Goal: Information Seeking & Learning: Learn about a topic

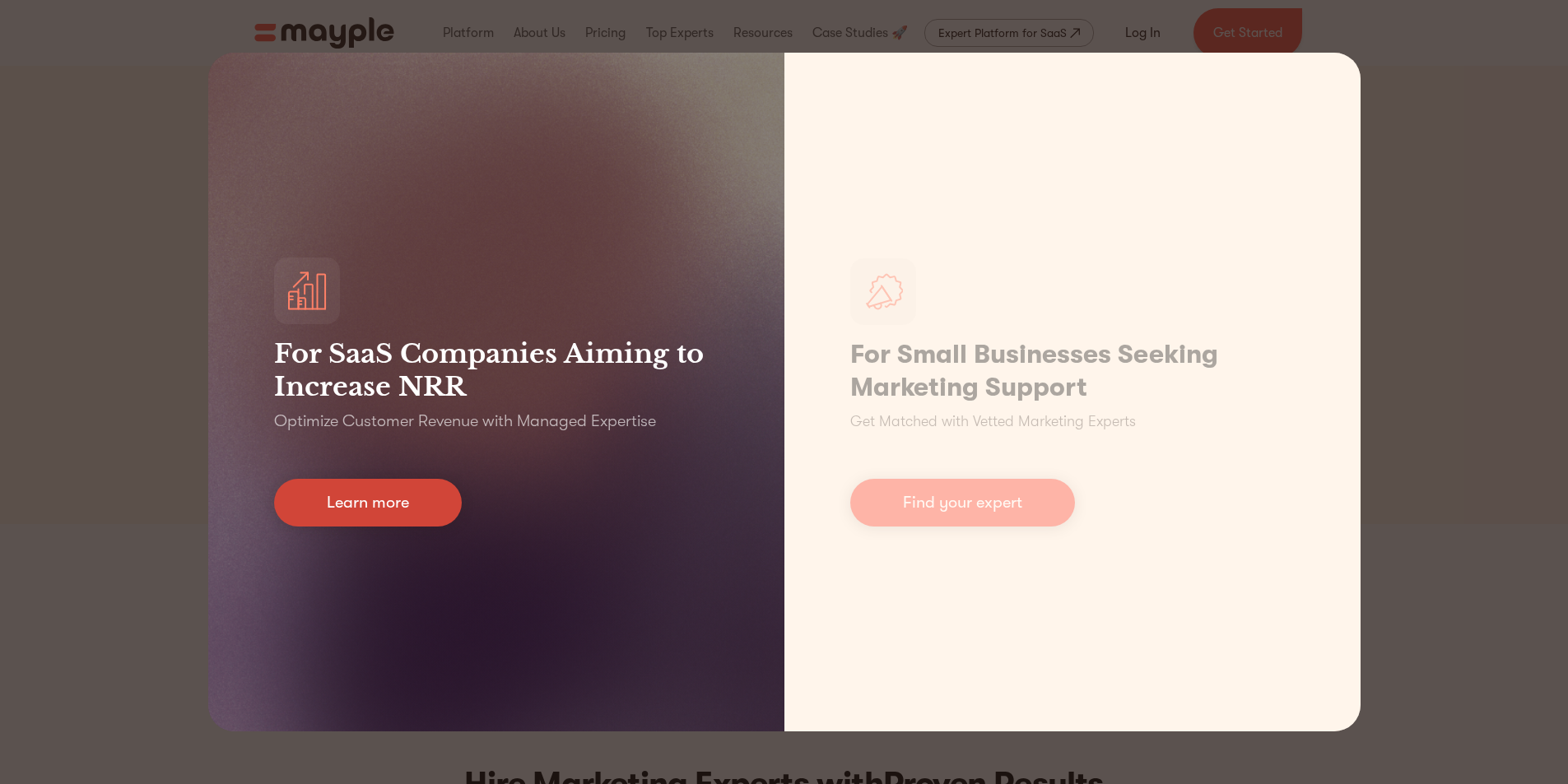
click at [360, 503] on link "Learn more" at bounding box center [368, 503] width 188 height 48
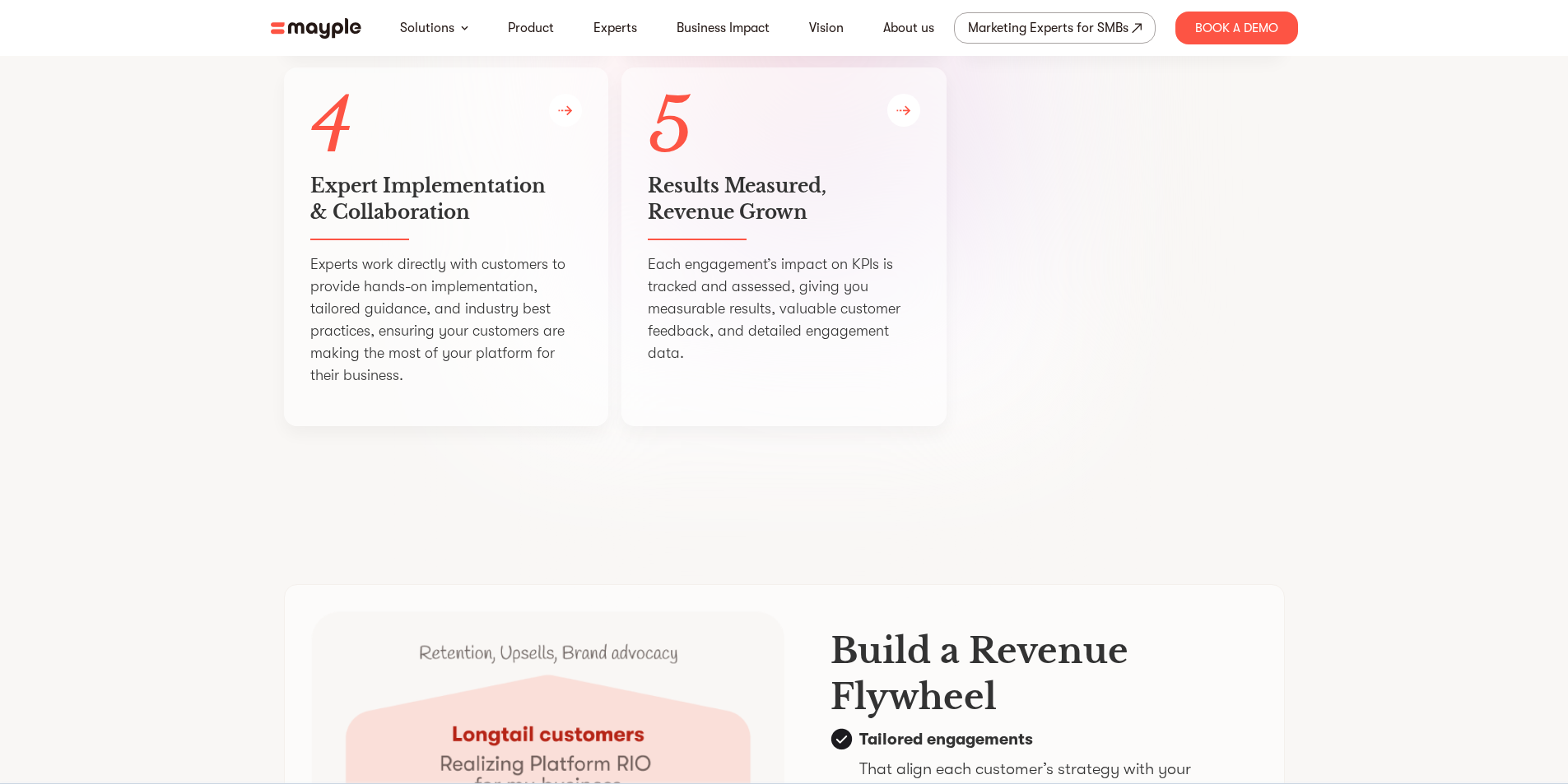
scroll to position [3620, 0]
